Goal: Book appointment/travel/reservation

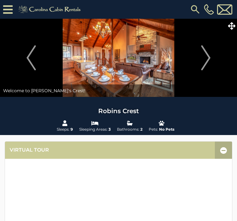
click at [209, 54] on img "Next" at bounding box center [205, 57] width 9 height 25
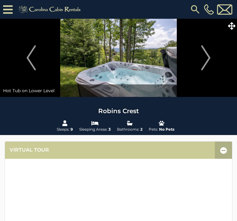
click at [209, 59] on img "Next" at bounding box center [205, 57] width 9 height 25
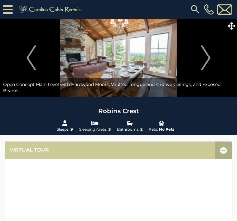
click at [210, 54] on img "Next" at bounding box center [205, 57] width 9 height 25
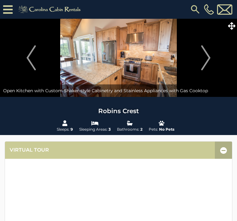
click at [208, 55] on img "Next" at bounding box center [205, 57] width 9 height 25
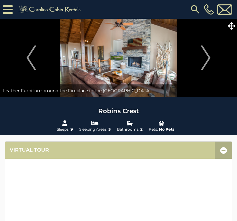
click at [210, 58] on img "Next" at bounding box center [205, 57] width 9 height 25
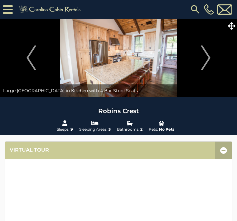
click at [208, 55] on img "Next" at bounding box center [205, 57] width 9 height 25
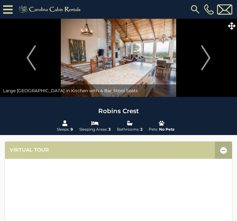
click at [208, 57] on img "Next" at bounding box center [205, 57] width 9 height 25
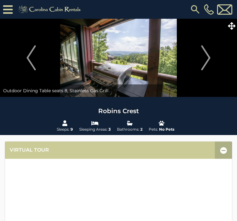
click at [210, 58] on img "Next" at bounding box center [205, 57] width 9 height 25
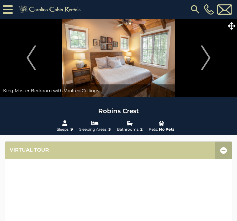
click at [32, 58] on img "Previous" at bounding box center [31, 57] width 9 height 25
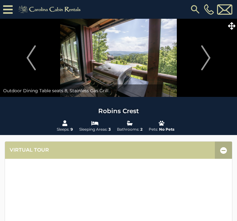
click at [208, 52] on img "Next" at bounding box center [205, 57] width 9 height 25
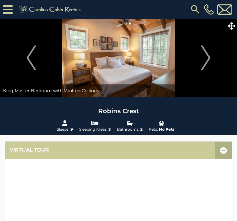
click at [211, 54] on img "Next" at bounding box center [205, 57] width 9 height 25
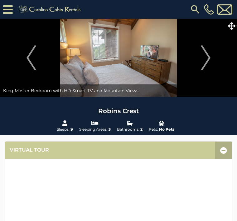
click at [209, 59] on img "Next" at bounding box center [205, 57] width 9 height 25
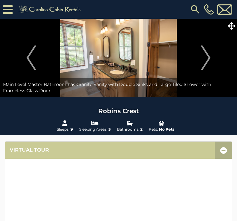
click at [208, 58] on img "Next" at bounding box center [205, 57] width 9 height 25
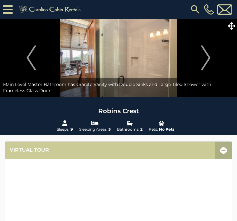
click at [212, 57] on button "Next" at bounding box center [206, 58] width 56 height 78
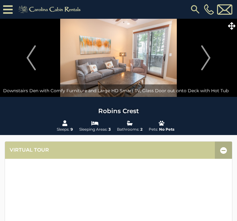
click at [208, 56] on img "Next" at bounding box center [205, 57] width 9 height 25
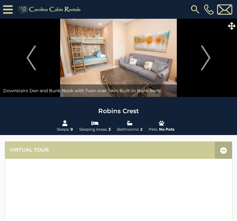
click at [211, 54] on button "Next" at bounding box center [206, 58] width 56 height 78
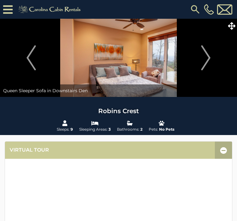
click at [208, 58] on img "Next" at bounding box center [205, 57] width 9 height 25
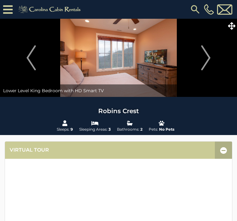
click at [210, 61] on img "Next" at bounding box center [205, 57] width 9 height 25
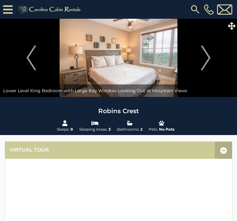
click at [207, 59] on img "Next" at bounding box center [205, 57] width 9 height 25
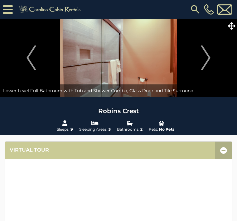
click at [210, 55] on img "Next" at bounding box center [205, 57] width 9 height 25
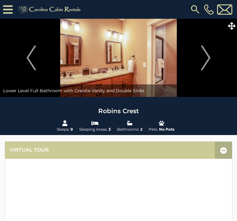
click at [207, 62] on img "Next" at bounding box center [205, 57] width 9 height 25
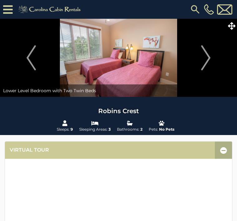
click at [206, 58] on img "Next" at bounding box center [205, 57] width 9 height 25
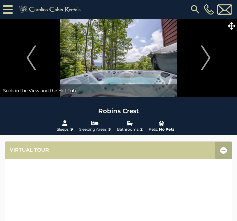
click at [210, 62] on img "Next" at bounding box center [205, 57] width 9 height 25
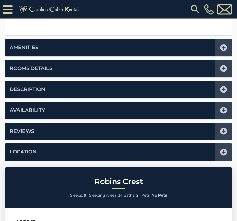
scroll to position [296, 0]
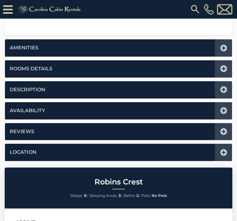
click at [223, 107] on icon at bounding box center [223, 110] width 7 height 7
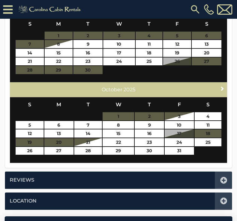
scroll to position [340, 0]
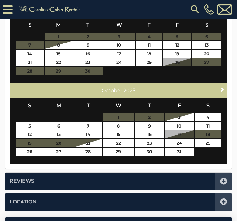
click at [223, 87] on span "Next" at bounding box center [222, 89] width 5 height 5
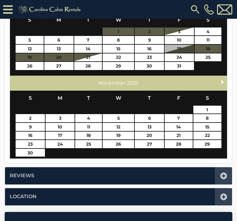
click at [222, 82] on span "Next" at bounding box center [222, 81] width 5 height 5
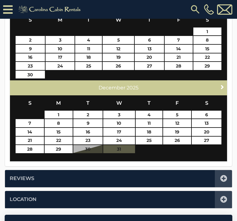
click at [222, 83] on link "Next" at bounding box center [223, 87] width 8 height 8
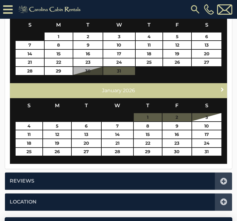
click at [223, 85] on link "Next" at bounding box center [223, 89] width 8 height 8
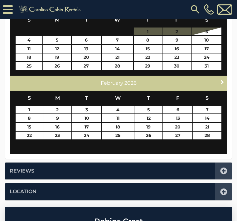
click at [220, 89] on div "Next [DATE]" at bounding box center [118, 82] width 217 height 15
click at [220, 86] on div "Next [DATE]" at bounding box center [118, 82] width 217 height 15
click at [219, 81] on link "Next" at bounding box center [223, 82] width 8 height 8
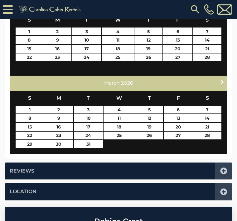
click at [224, 81] on span "Next" at bounding box center [222, 81] width 5 height 5
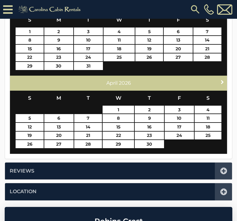
click at [221, 81] on span "Next" at bounding box center [222, 81] width 5 height 5
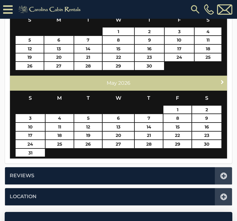
click at [220, 82] on span "Next" at bounding box center [222, 81] width 5 height 5
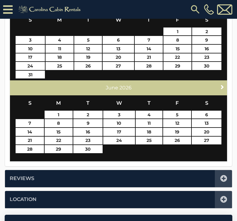
click at [219, 84] on link "Next" at bounding box center [223, 87] width 8 height 8
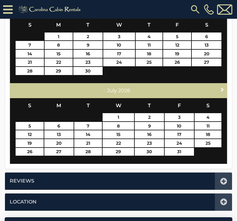
click at [220, 90] on span "Next" at bounding box center [222, 89] width 5 height 5
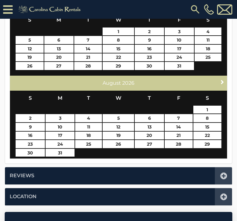
click at [226, 172] on icon at bounding box center [223, 175] width 7 height 7
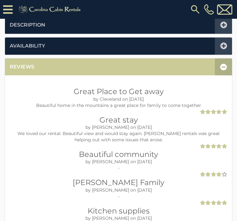
scroll to position [0, 0]
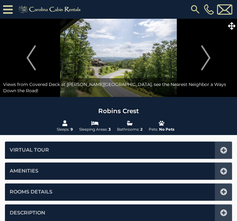
click at [96, 190] on li "Rooms Details" at bounding box center [118, 191] width 227 height 17
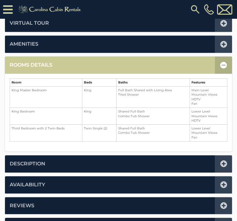
click at [95, 91] on td "King" at bounding box center [99, 96] width 34 height 21
